Goal: Register for event/course

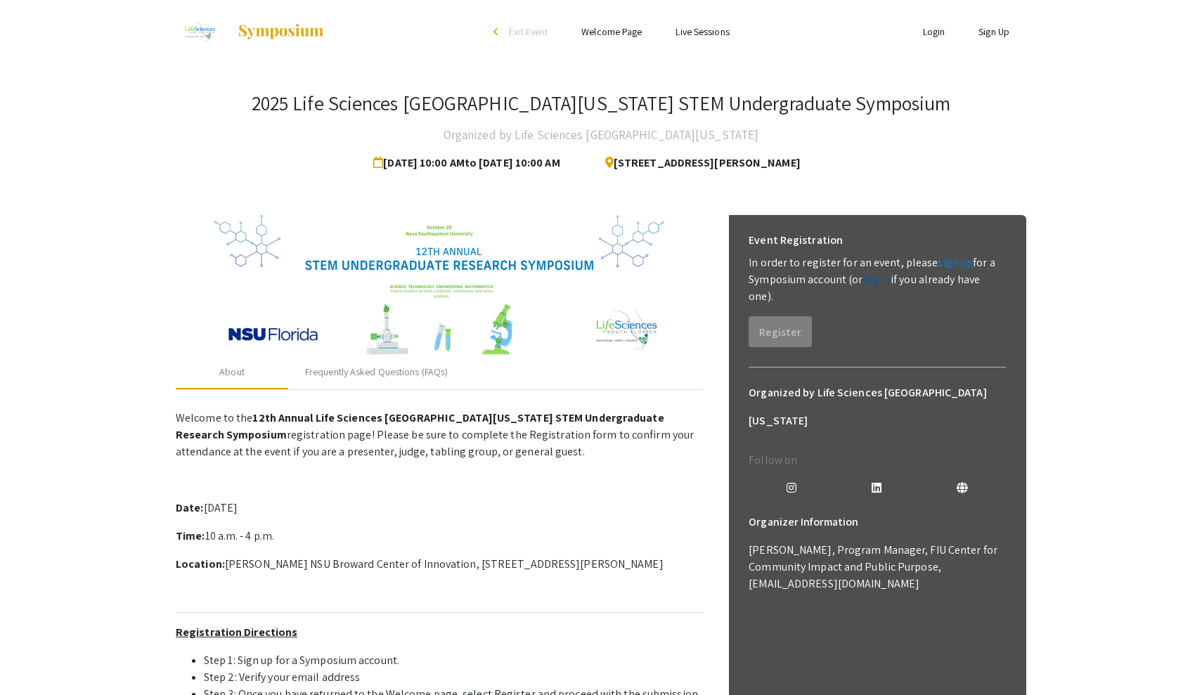
click at [878, 280] on link "log in" at bounding box center [876, 279] width 28 height 15
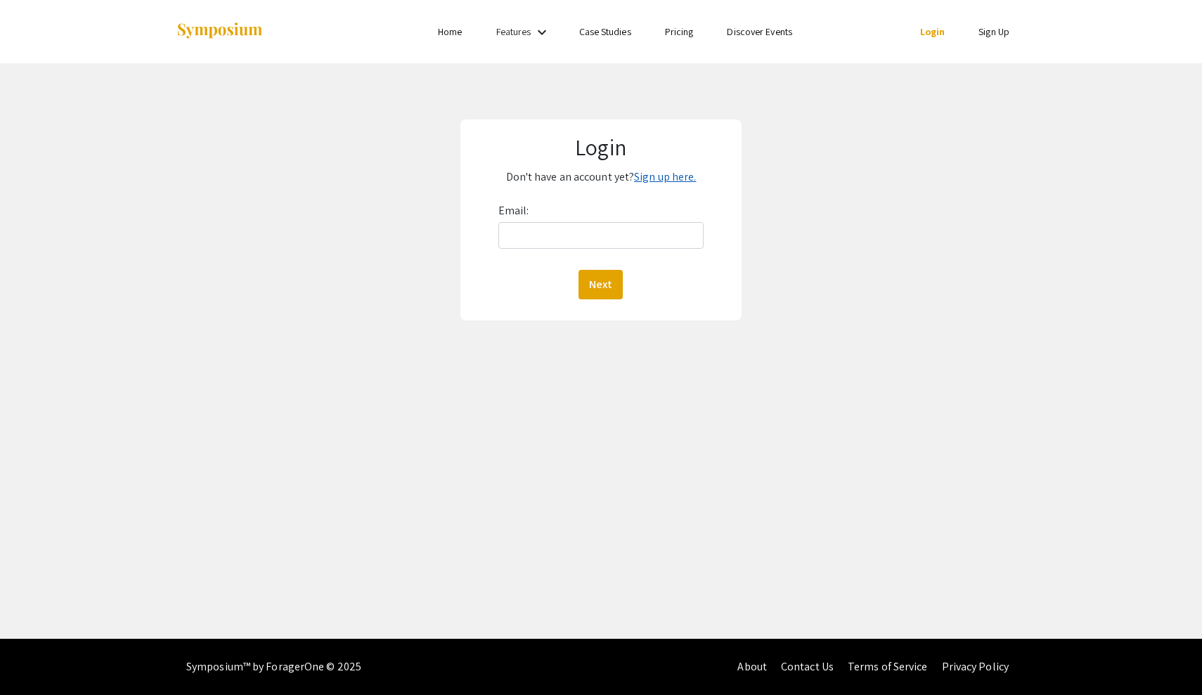
click at [662, 177] on link "Sign up here." at bounding box center [665, 176] width 62 height 15
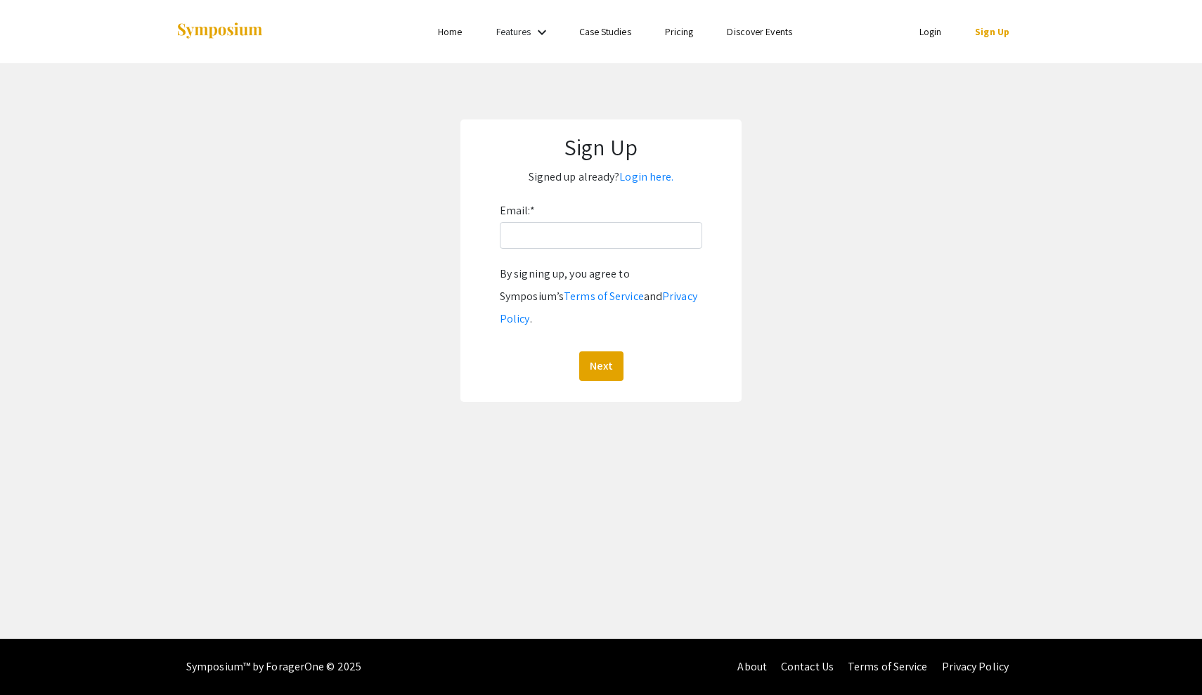
click at [617, 252] on div "Email: * By signing up, you agree to Symposium’s Terms of Service and Privacy P…" at bounding box center [601, 290] width 202 height 181
click at [615, 240] on input "Email: *" at bounding box center [601, 235] width 202 height 27
click at [580, 234] on input "nj574@mynsu. [DOMAIN_NAME]" at bounding box center [601, 235] width 202 height 27
click at [599, 351] on button "Next" at bounding box center [601, 366] width 44 height 30
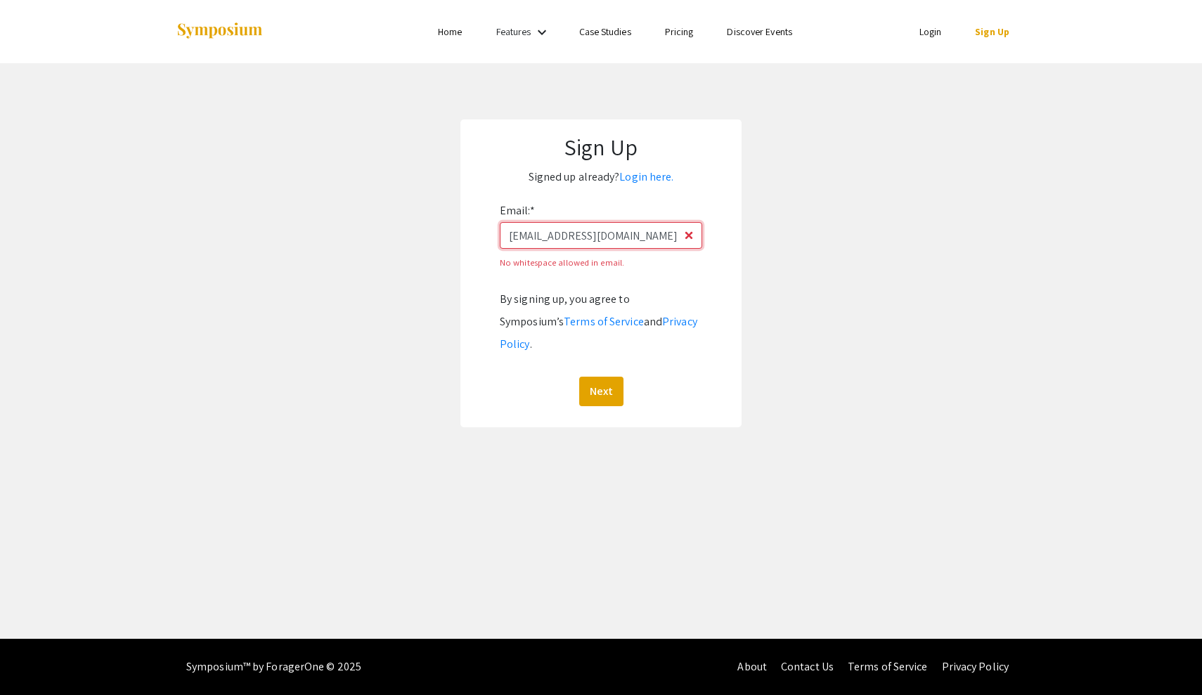
click at [509, 238] on input "[EMAIL_ADDRESS][DOMAIN_NAME]" at bounding box center [601, 235] width 202 height 27
click at [625, 240] on input "[EMAIL_ADDRESS][DOMAIN_NAME]" at bounding box center [601, 235] width 202 height 27
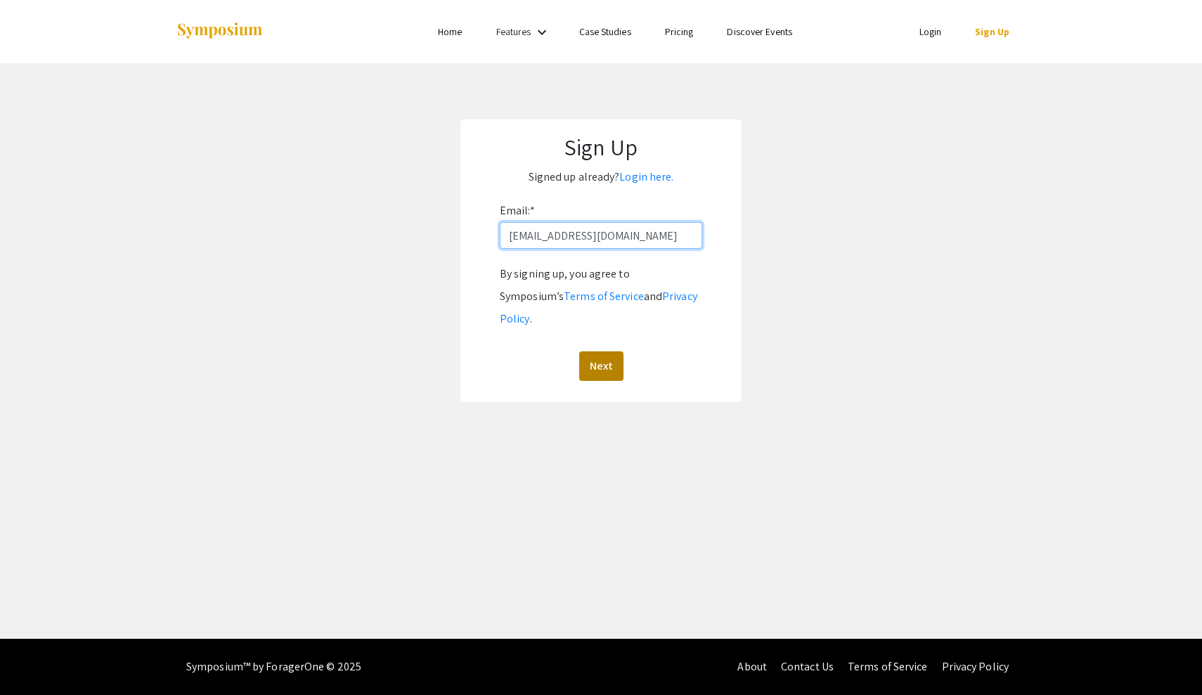
type input "[EMAIL_ADDRESS][DOMAIN_NAME]"
click at [616, 351] on button "Next" at bounding box center [601, 366] width 44 height 30
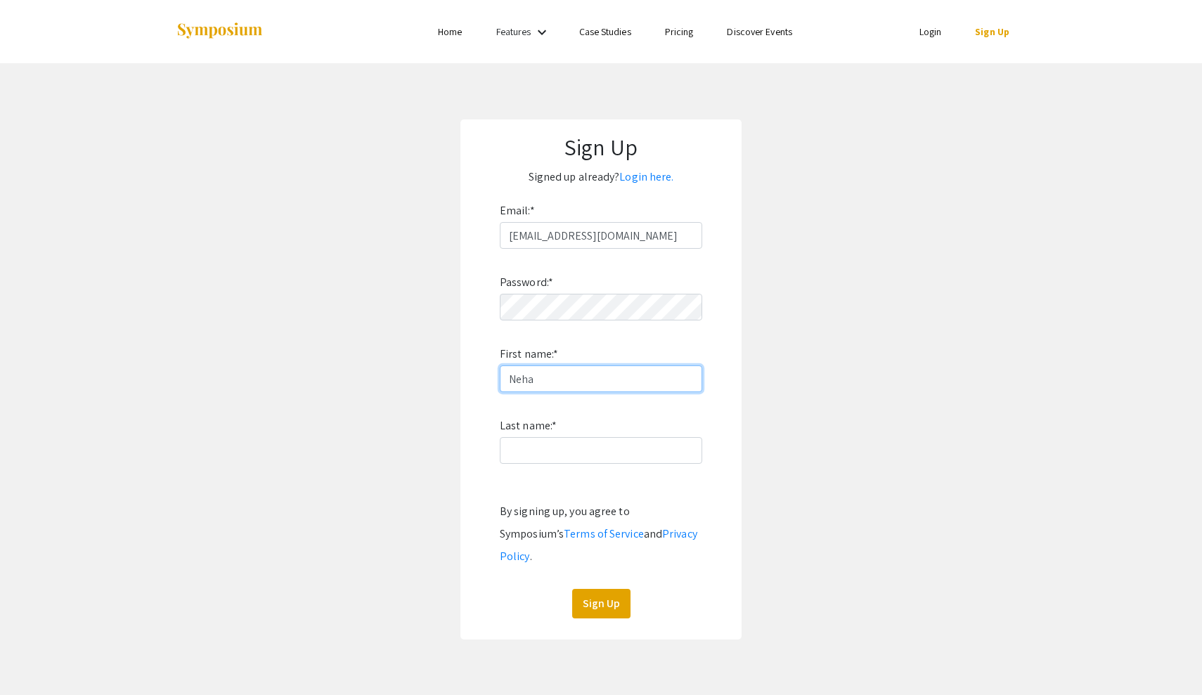
type input "Neha"
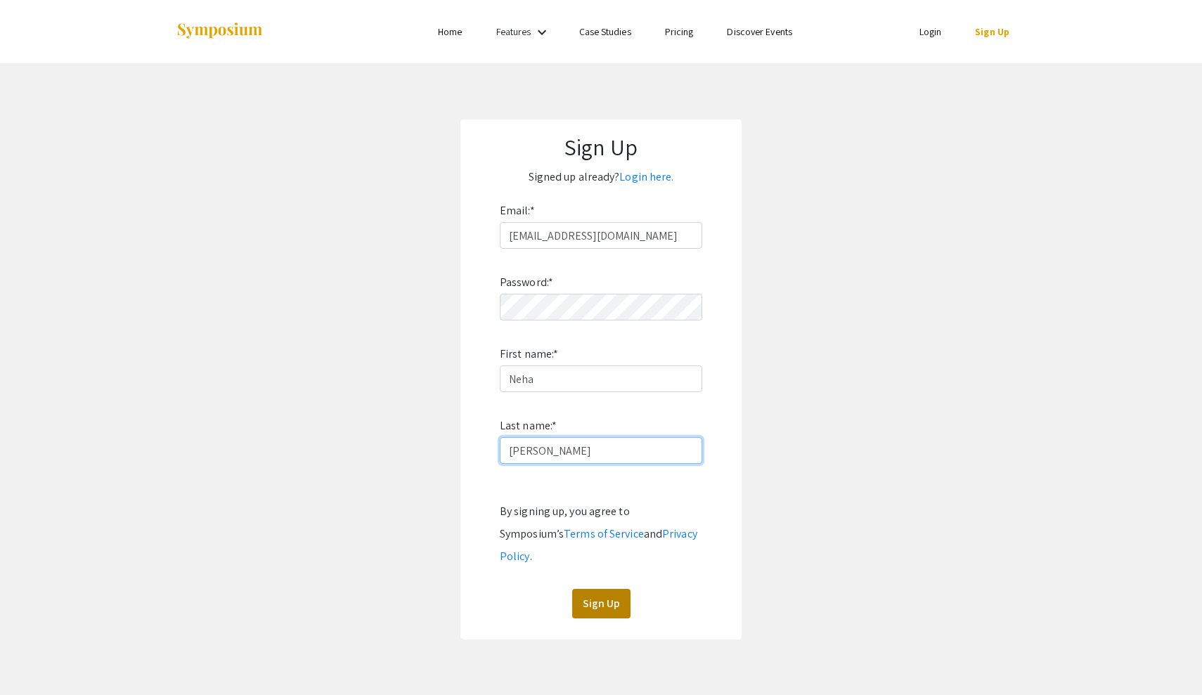
type input "[PERSON_NAME]"
click at [614, 589] on button "Sign Up" at bounding box center [601, 604] width 58 height 30
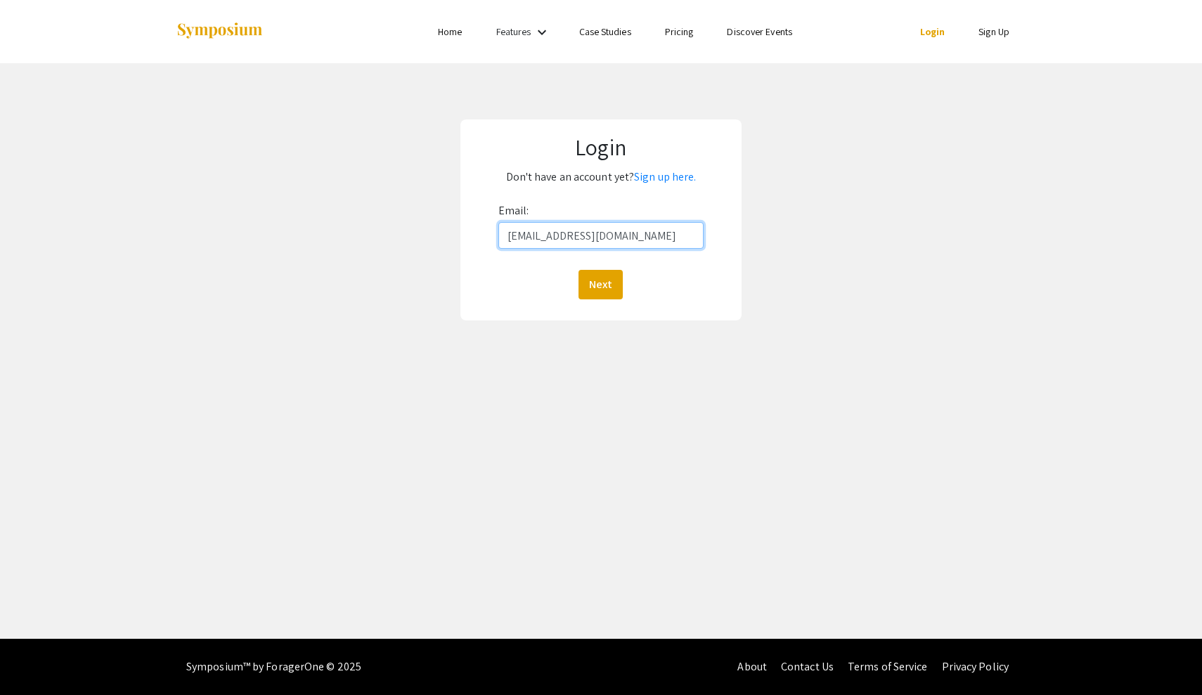
type input "[EMAIL_ADDRESS][DOMAIN_NAME]"
click at [600, 268] on div "Email: nj574@mynsu.nova.edu Next" at bounding box center [601, 250] width 206 height 100
click at [600, 290] on button "Next" at bounding box center [600, 285] width 44 height 30
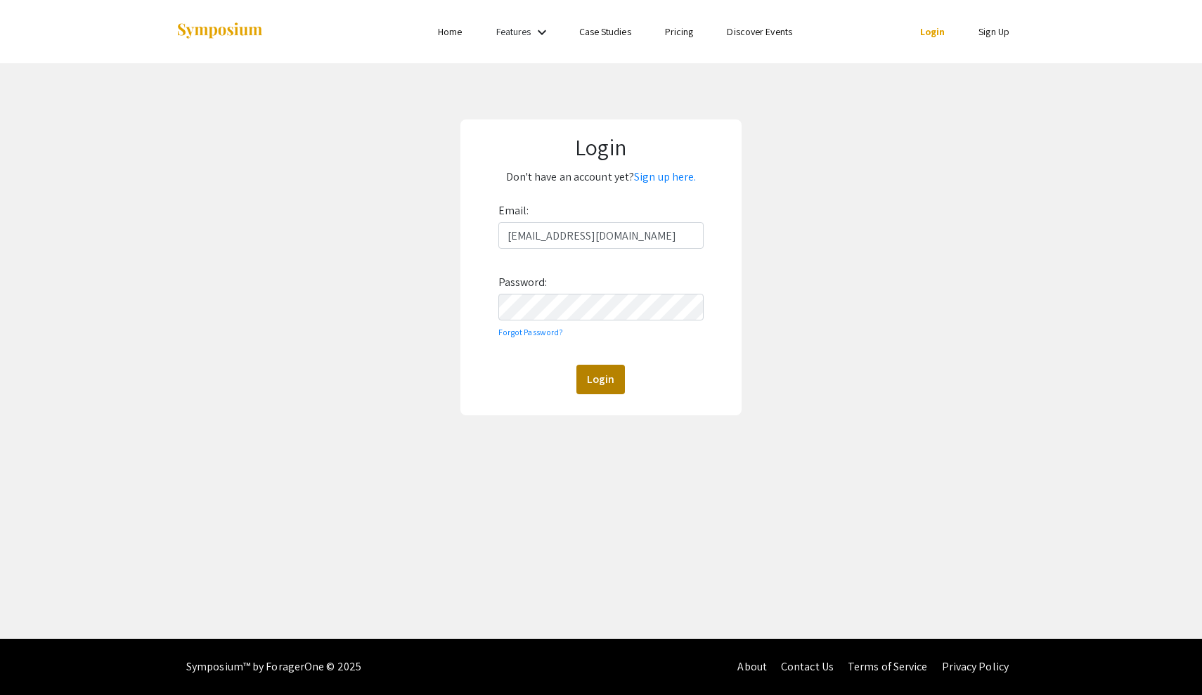
click at [612, 387] on button "Login" at bounding box center [600, 380] width 48 height 30
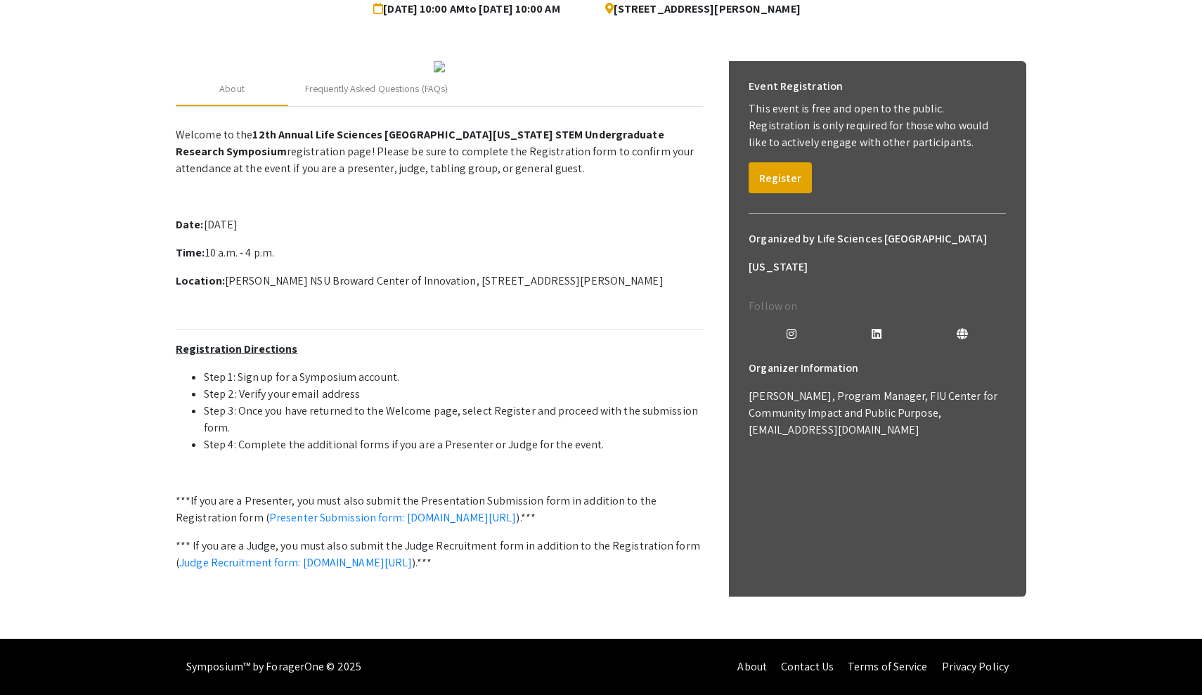
scroll to position [240, 0]
click at [783, 162] on button "Register" at bounding box center [779, 177] width 63 height 31
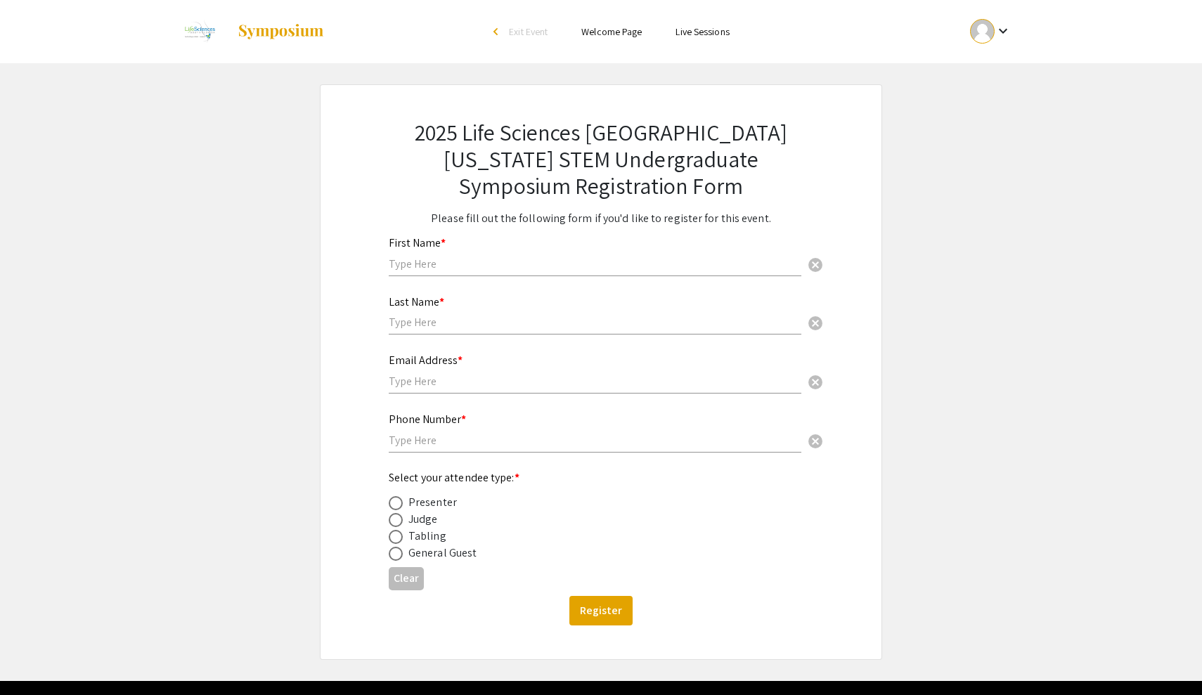
click at [619, 28] on link "Welcome Page" at bounding box center [611, 31] width 60 height 13
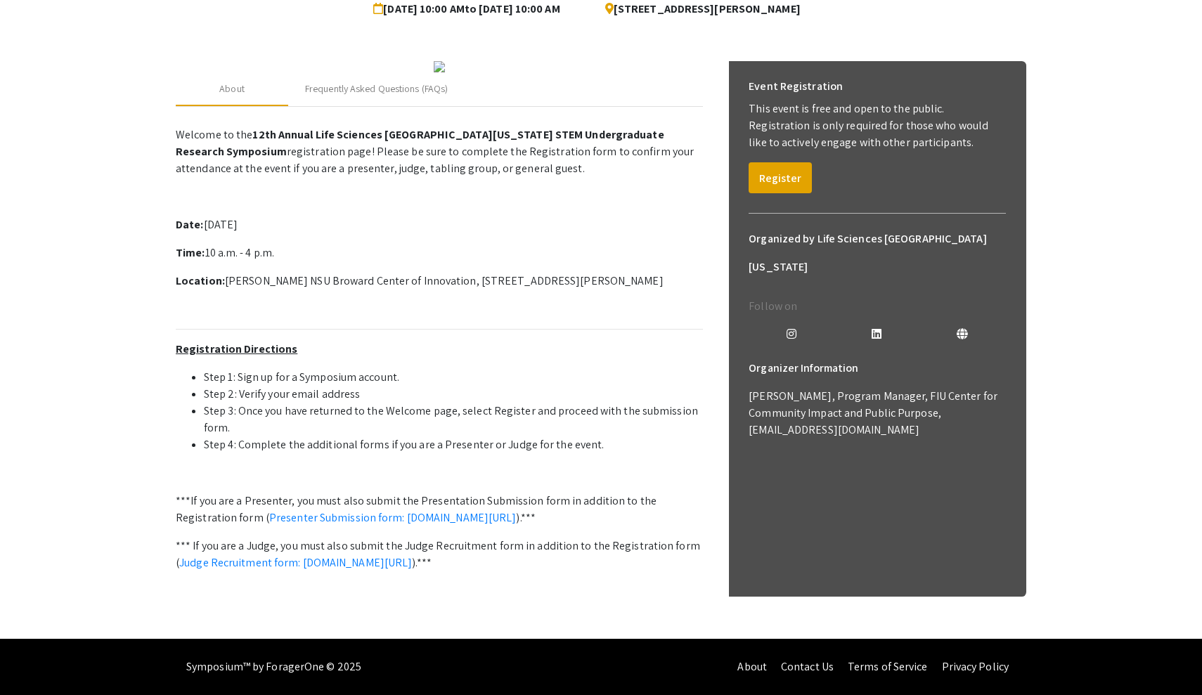
scroll to position [236, 0]
click at [351, 525] on link "Presenter Submission form: [DOMAIN_NAME][URL]" at bounding box center [392, 517] width 247 height 15
